Goal: Register for event/course

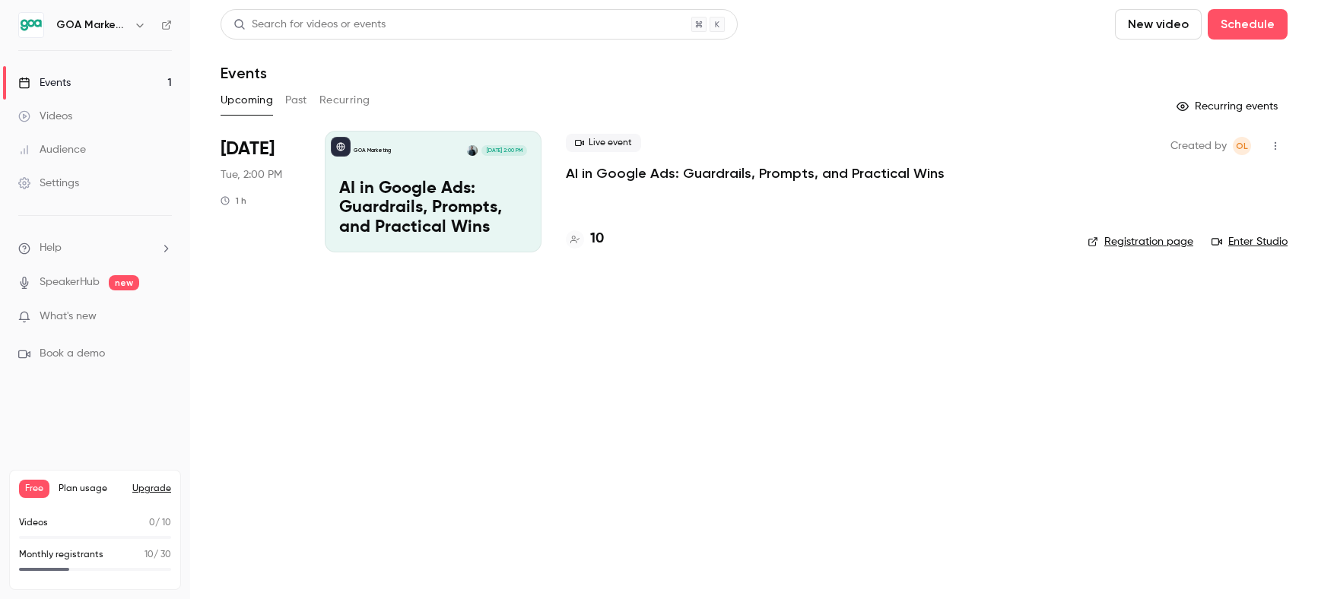
click at [81, 84] on link "Events 1" at bounding box center [95, 82] width 190 height 33
click at [64, 155] on div "Audience" at bounding box center [52, 149] width 68 height 15
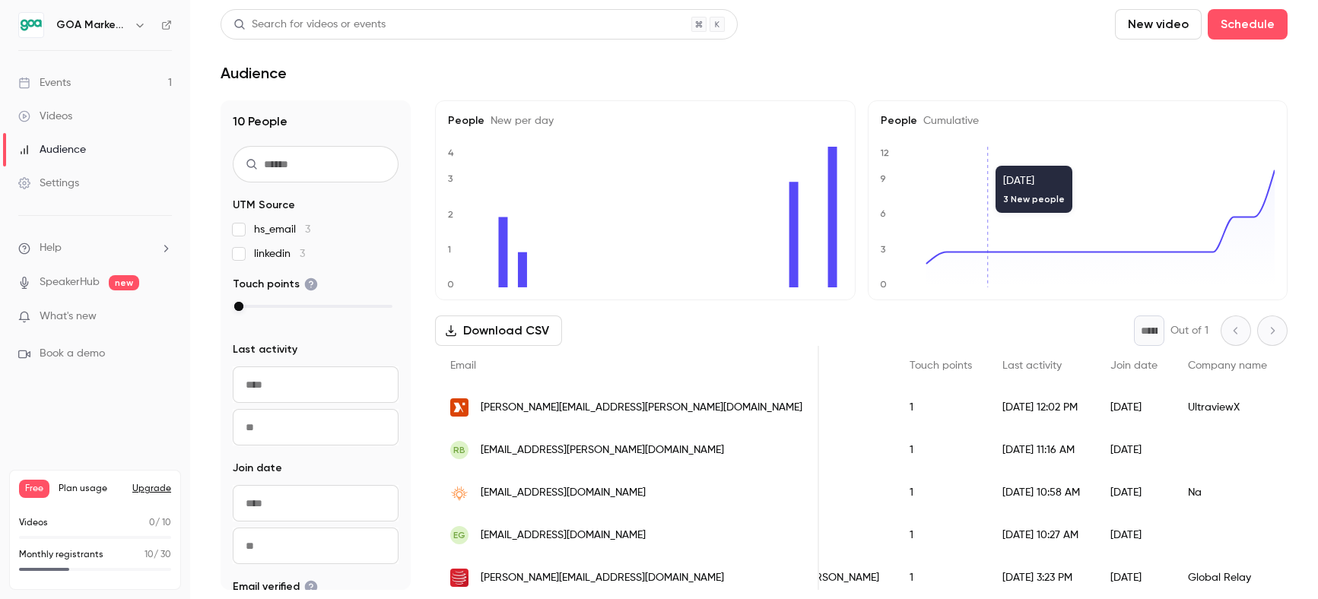
click at [65, 81] on div "Events" at bounding box center [44, 82] width 52 height 15
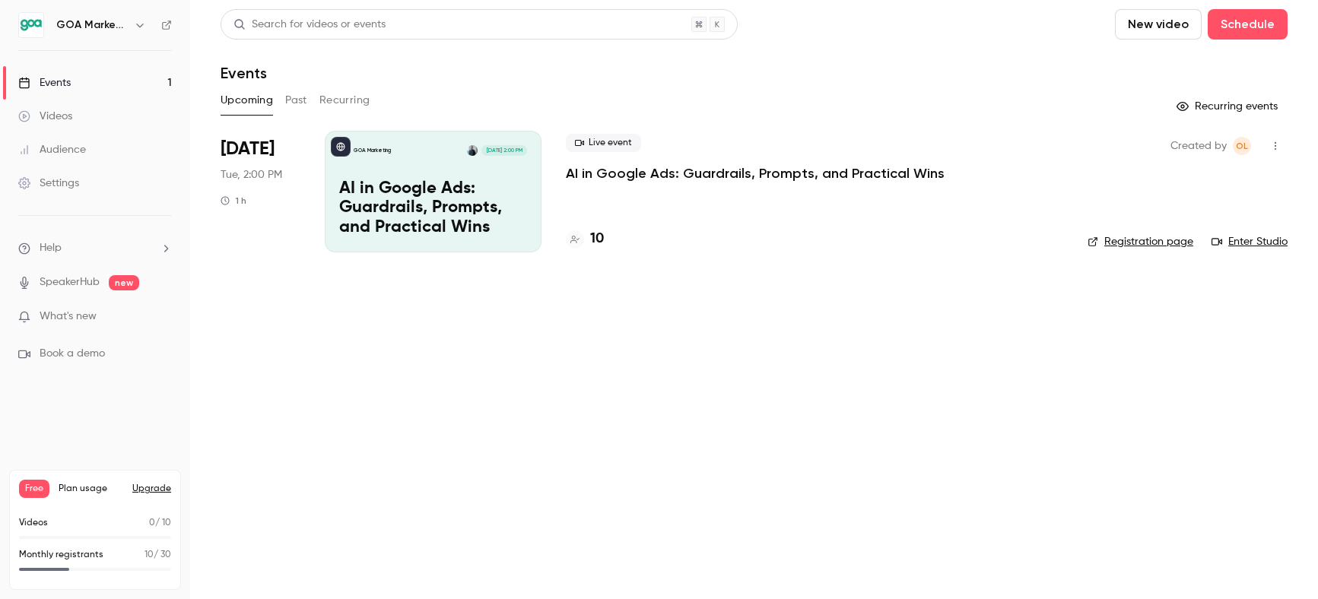
click at [617, 175] on p "AI in Google Ads: Guardrails, Prompts, and Practical Wins" at bounding box center [755, 173] width 379 height 18
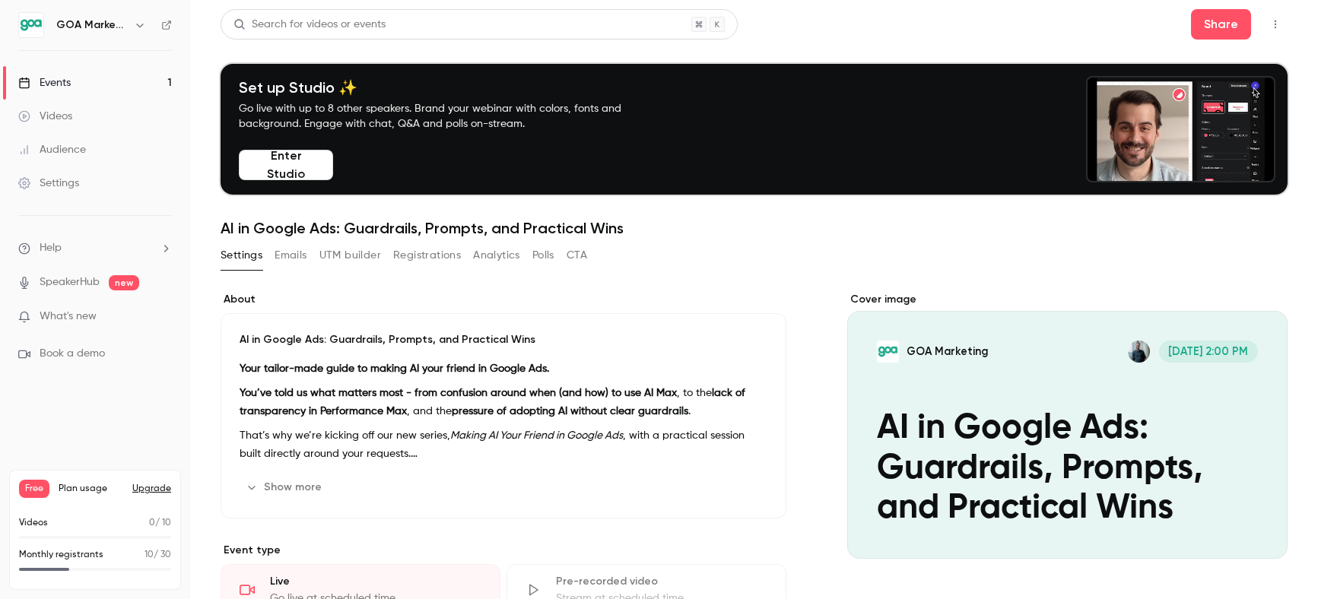
click at [285, 167] on button "Enter Studio" at bounding box center [286, 165] width 94 height 30
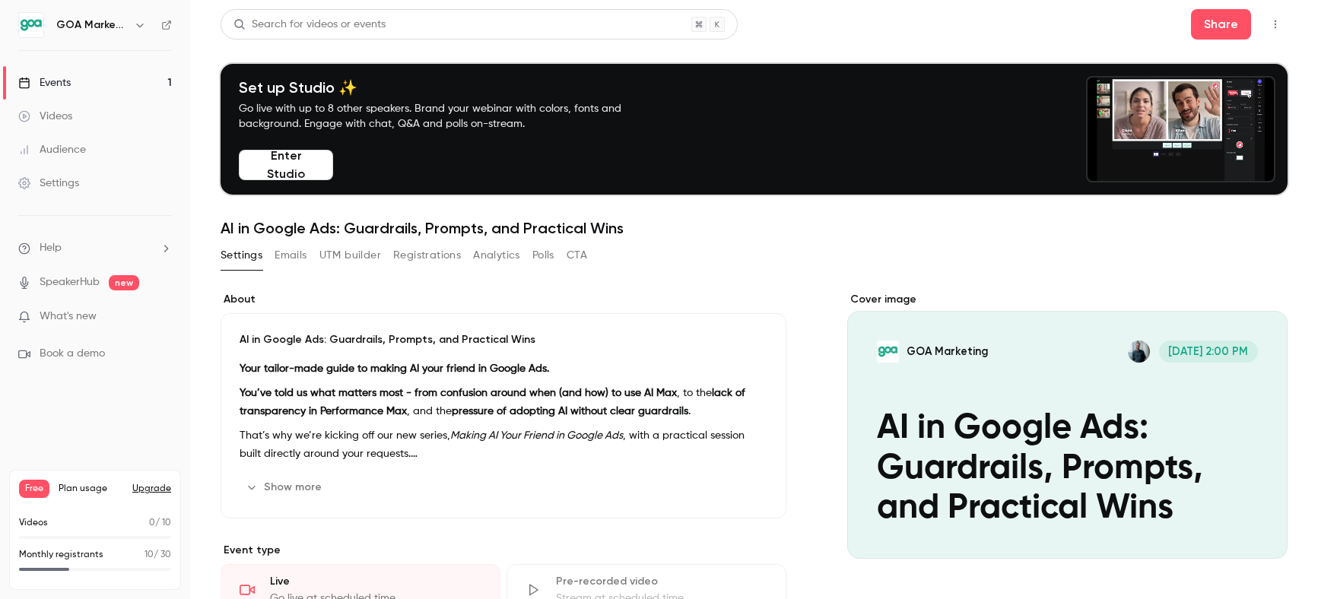
click at [65, 86] on div "Events" at bounding box center [44, 82] width 52 height 15
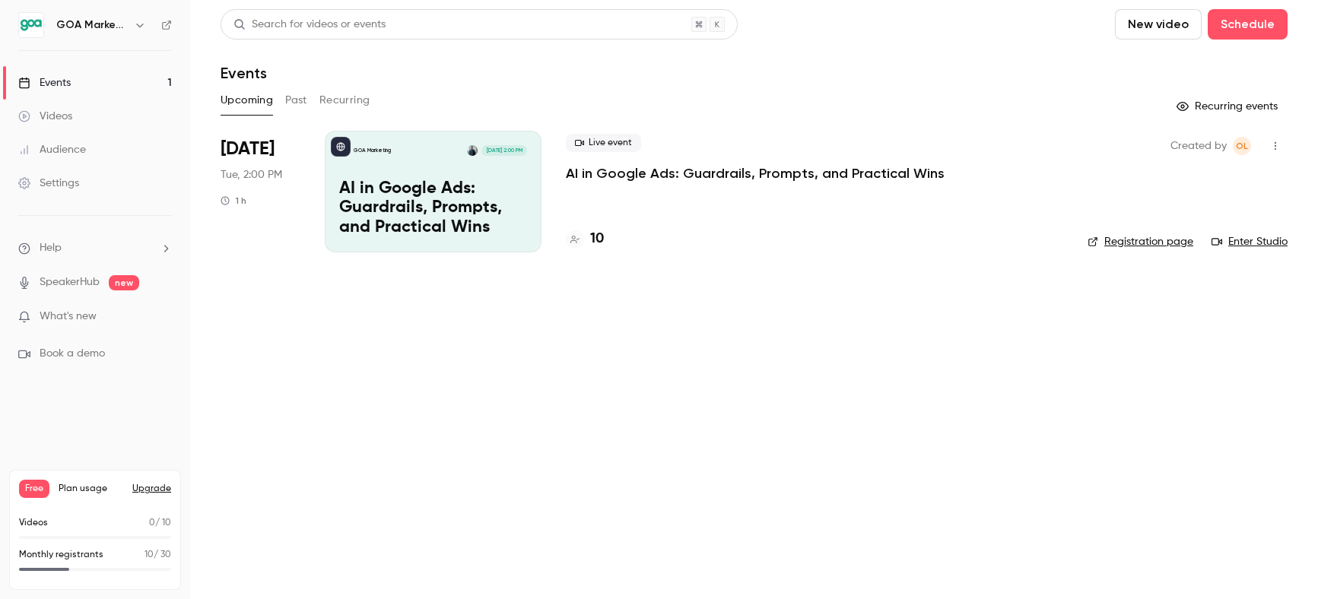
click at [1127, 243] on link "Registration page" at bounding box center [1140, 241] width 106 height 15
click at [704, 177] on p "AI in Google Ads: Guardrails, Prompts, and Practical Wins" at bounding box center [755, 173] width 379 height 18
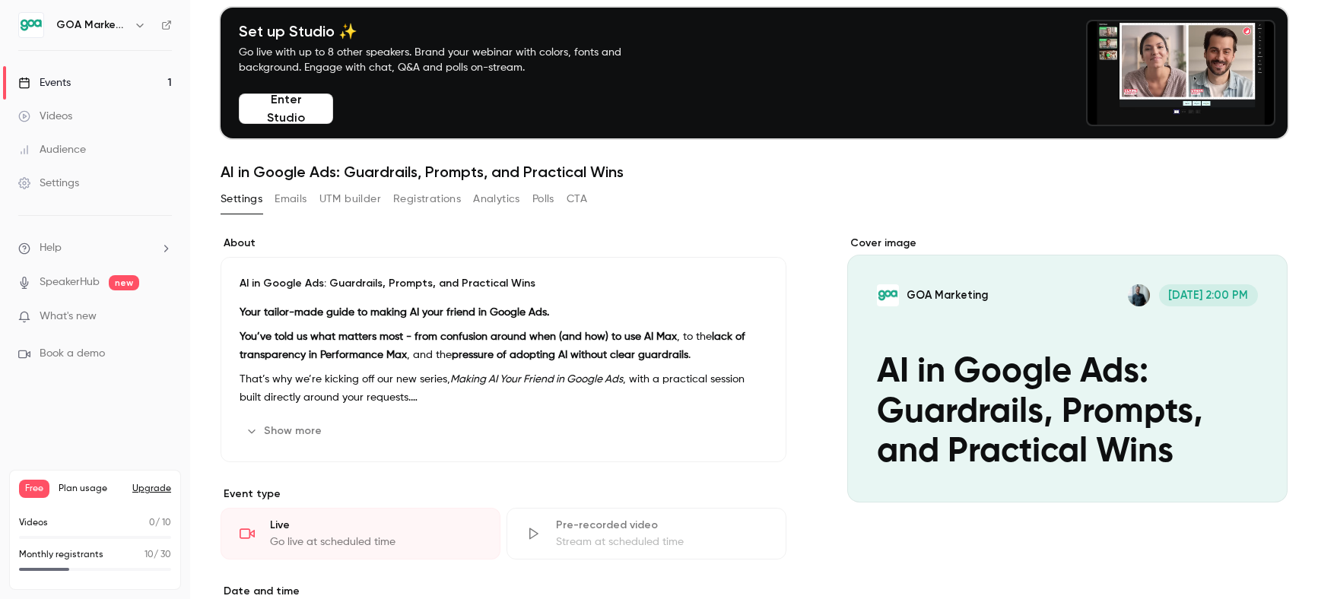
scroll to position [60, 0]
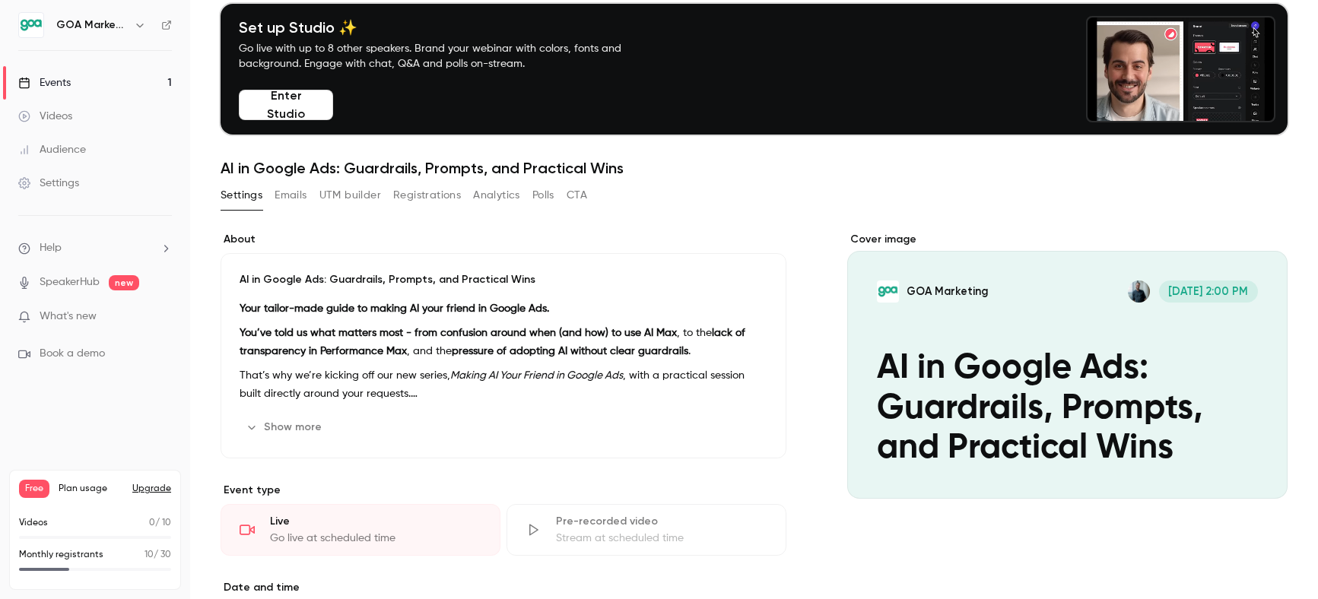
click at [297, 429] on button "Show more" at bounding box center [285, 427] width 91 height 24
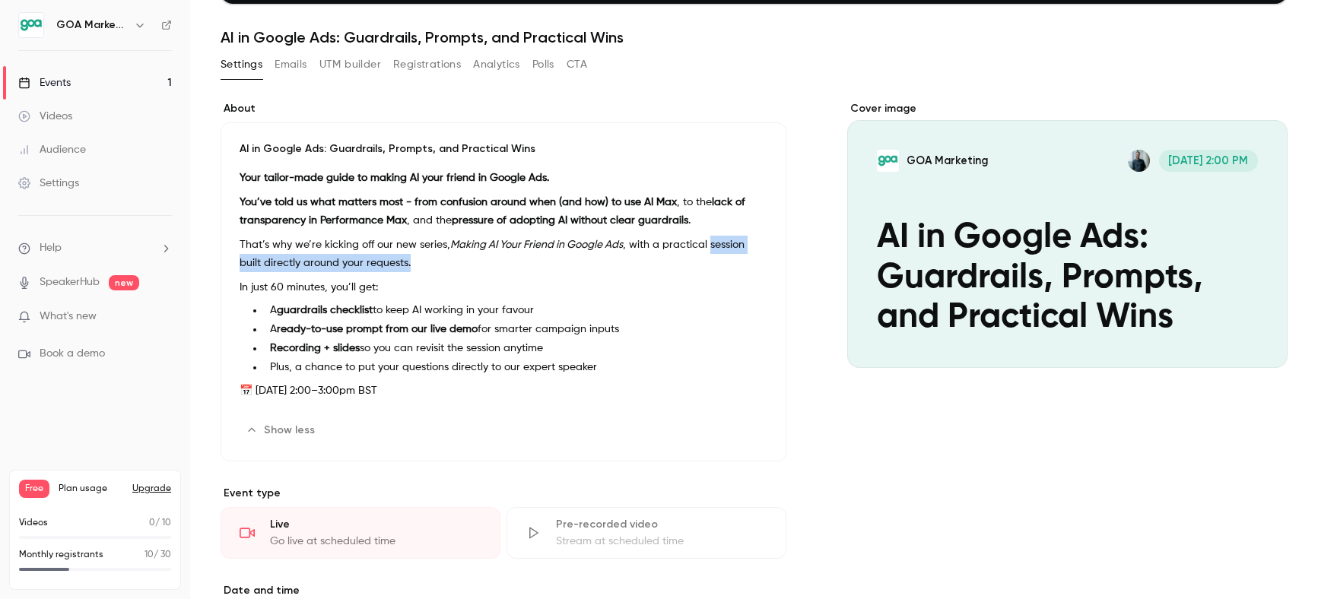
scroll to position [187, 0]
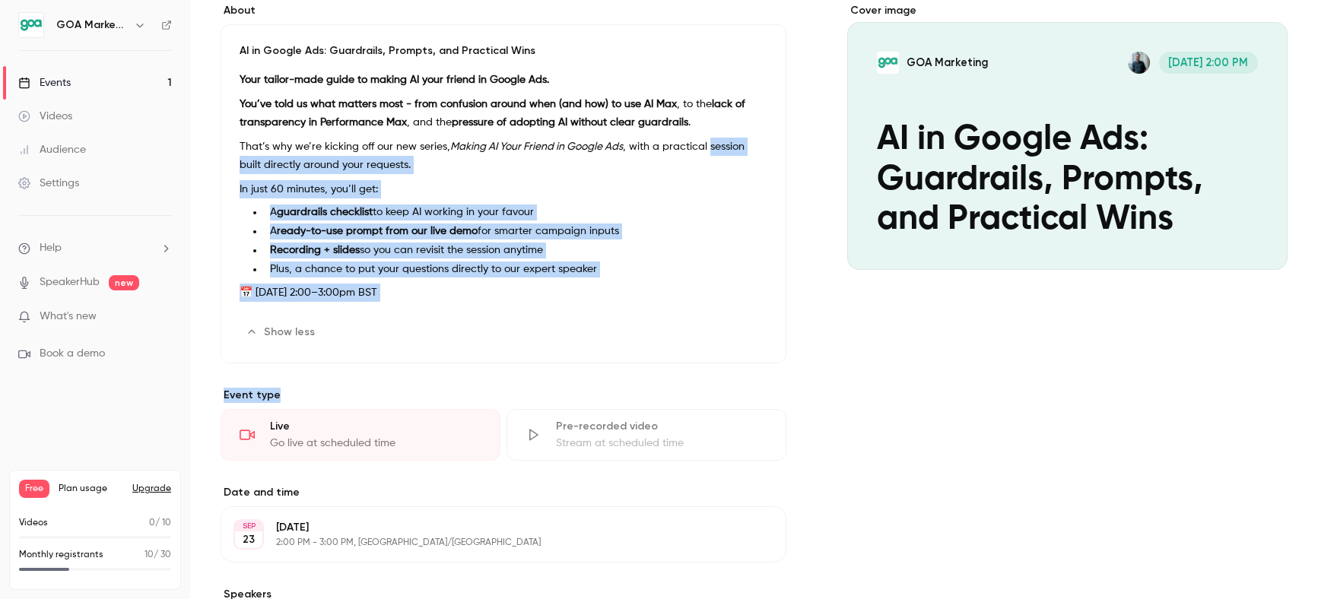
drag, startPoint x: 710, startPoint y: 248, endPoint x: 698, endPoint y: 388, distance: 140.4
click at [698, 388] on div "About AI in Google Ads: Guardrails, Prompts, and Practical Wins Your tailor-mad…" at bounding box center [503, 441] width 566 height 877
click at [274, 328] on button "Show less" at bounding box center [282, 331] width 84 height 24
